Goal: Information Seeking & Learning: Understand process/instructions

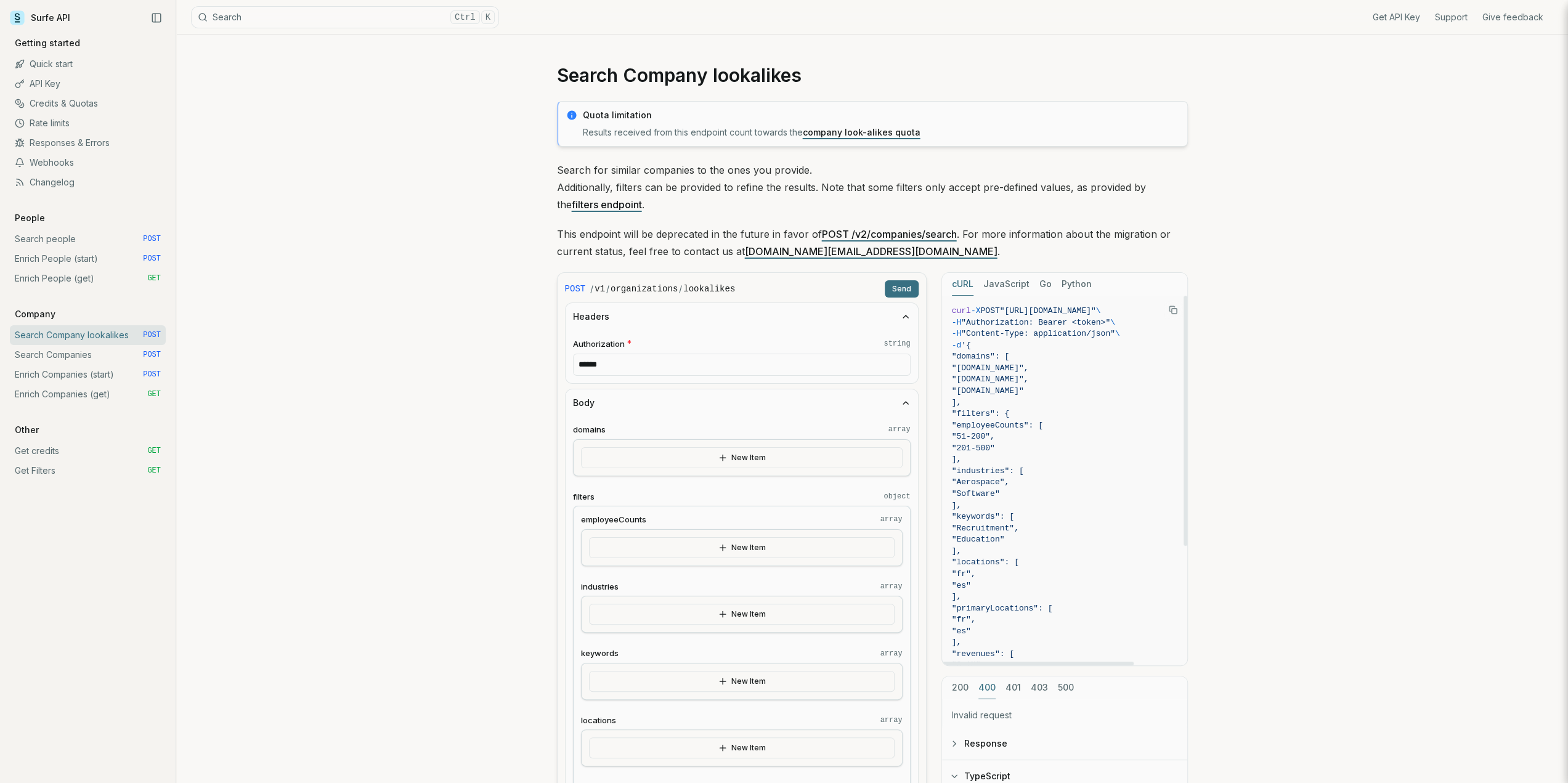
click at [1171, 312] on icon "Copy Text" at bounding box center [1173, 310] width 8 height 8
click at [1049, 310] on span ""[URL][DOMAIN_NAME]"" at bounding box center [1048, 311] width 96 height 9
drag, startPoint x: 1012, startPoint y: 311, endPoint x: 1152, endPoint y: 310, distance: 140.0
click at [1096, 310] on span ""[URL][DOMAIN_NAME]"" at bounding box center [1048, 311] width 96 height 9
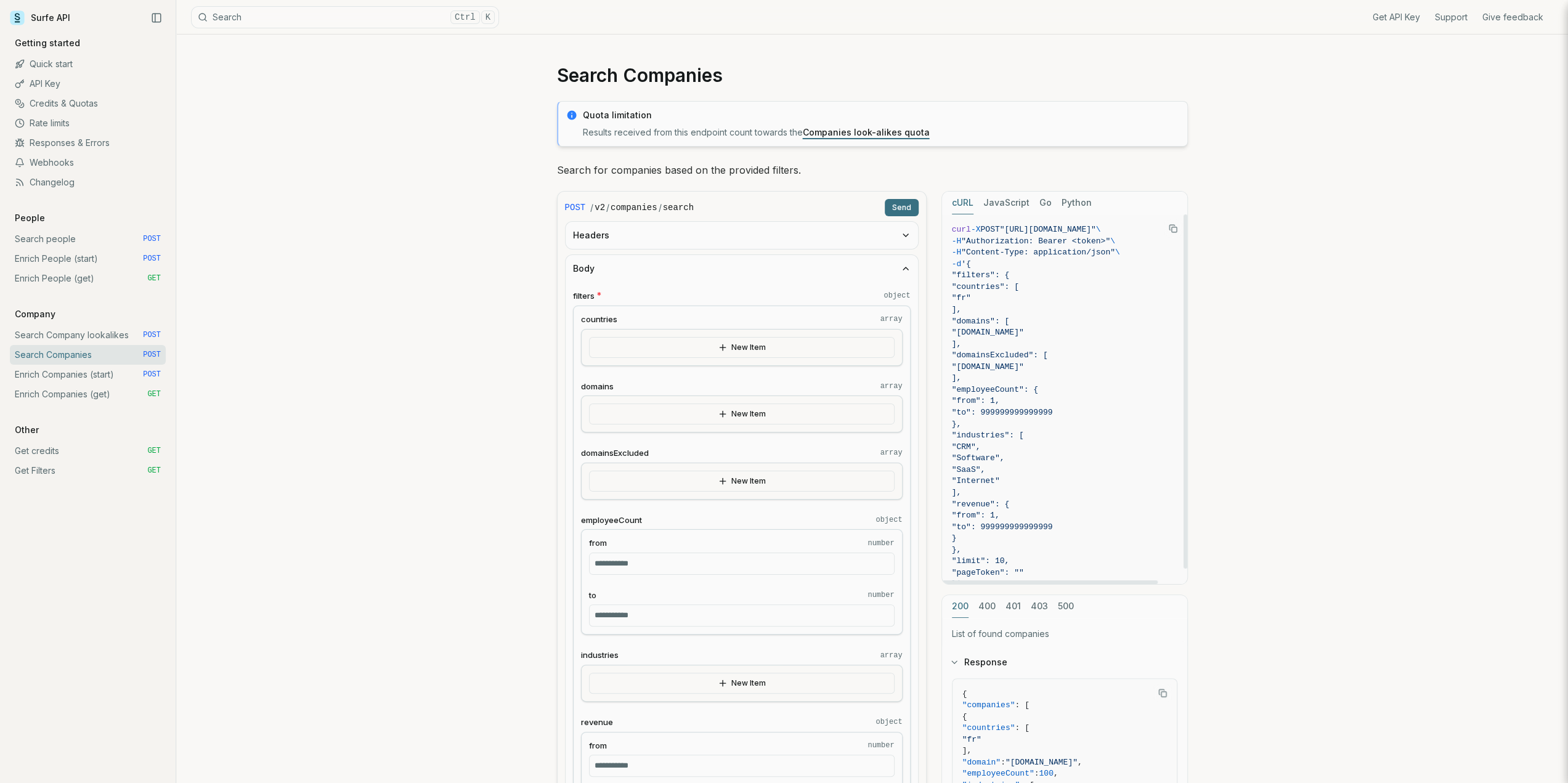
click at [1142, 321] on span ""domains": [" at bounding box center [1065, 321] width 226 height 11
click at [1174, 227] on icon "Copy Text" at bounding box center [1173, 228] width 8 height 8
drag, startPoint x: 1011, startPoint y: 226, endPoint x: 1162, endPoint y: 233, distance: 151.2
click at [1096, 233] on span ""https://api.surfe.com/v2/companies/search"" at bounding box center [1048, 229] width 96 height 9
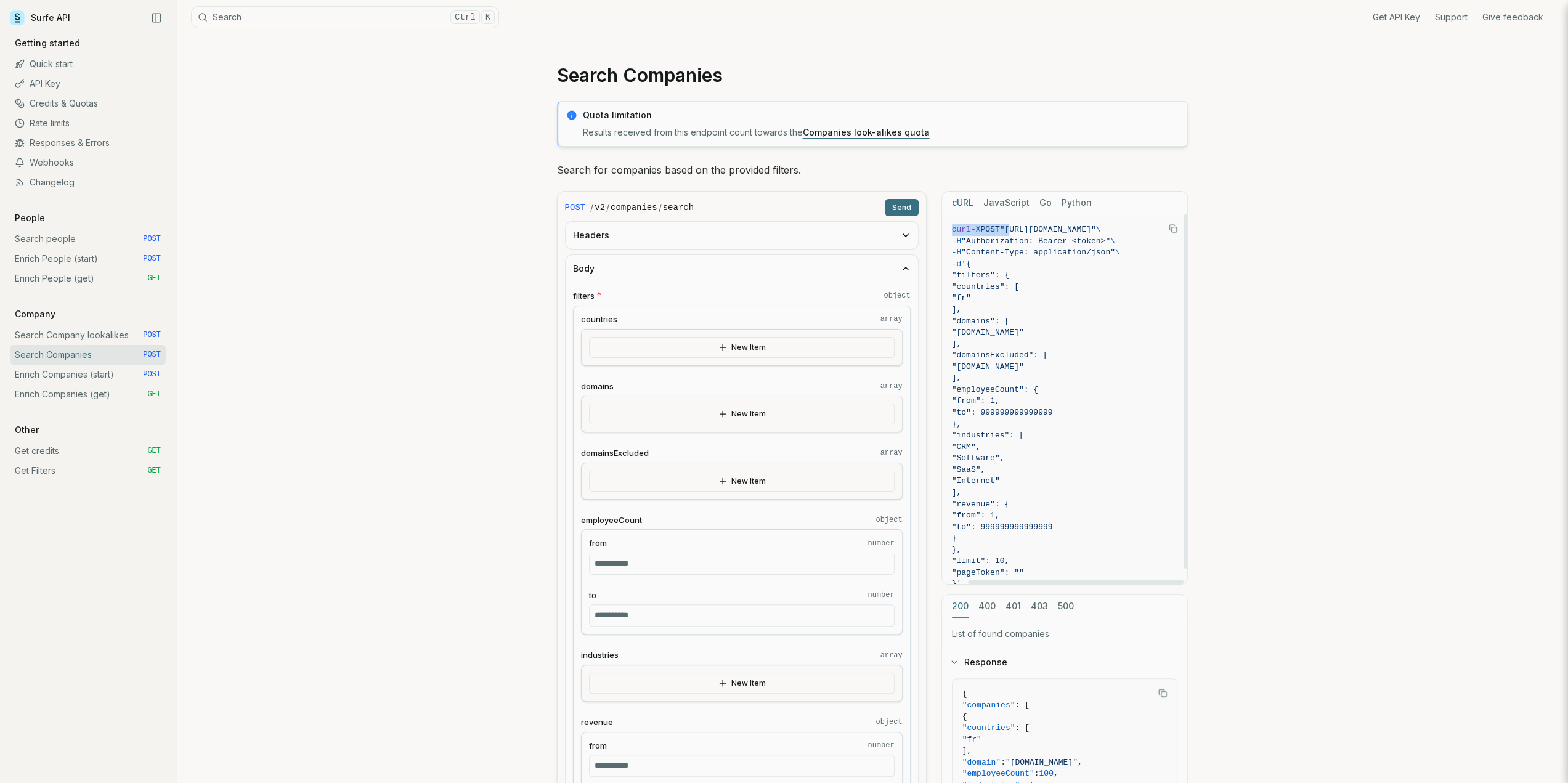
copy span "https://api.surfe.com/v2/companies/search"
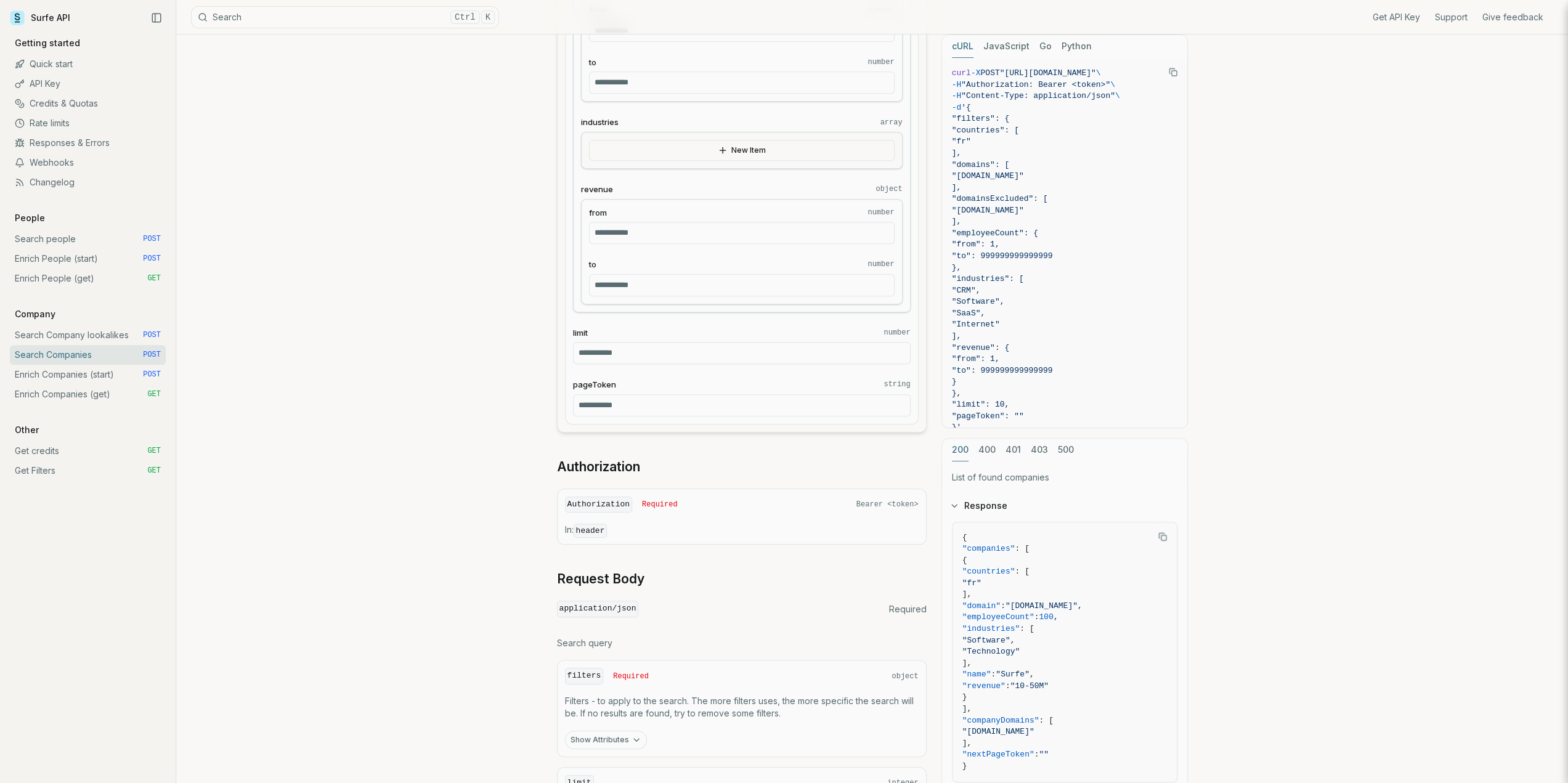
scroll to position [791, 0]
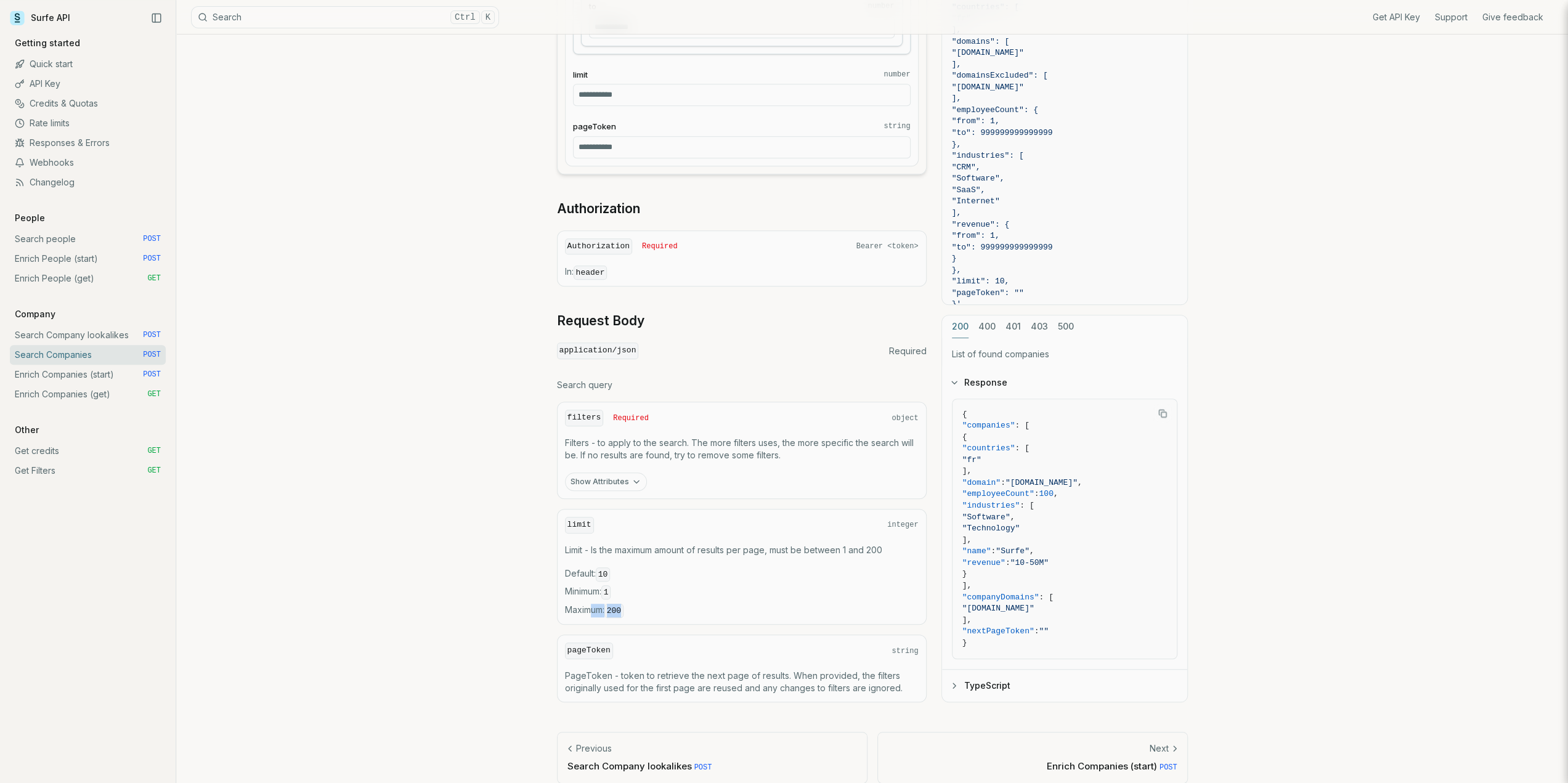
drag, startPoint x: 628, startPoint y: 595, endPoint x: 589, endPoint y: 593, distance: 39.1
click at [589, 604] on span "Maximum : 200" at bounding box center [742, 611] width 354 height 14
click at [668, 604] on span "Maximum : 200" at bounding box center [742, 611] width 354 height 14
